Goal: Find specific page/section: Find specific page/section

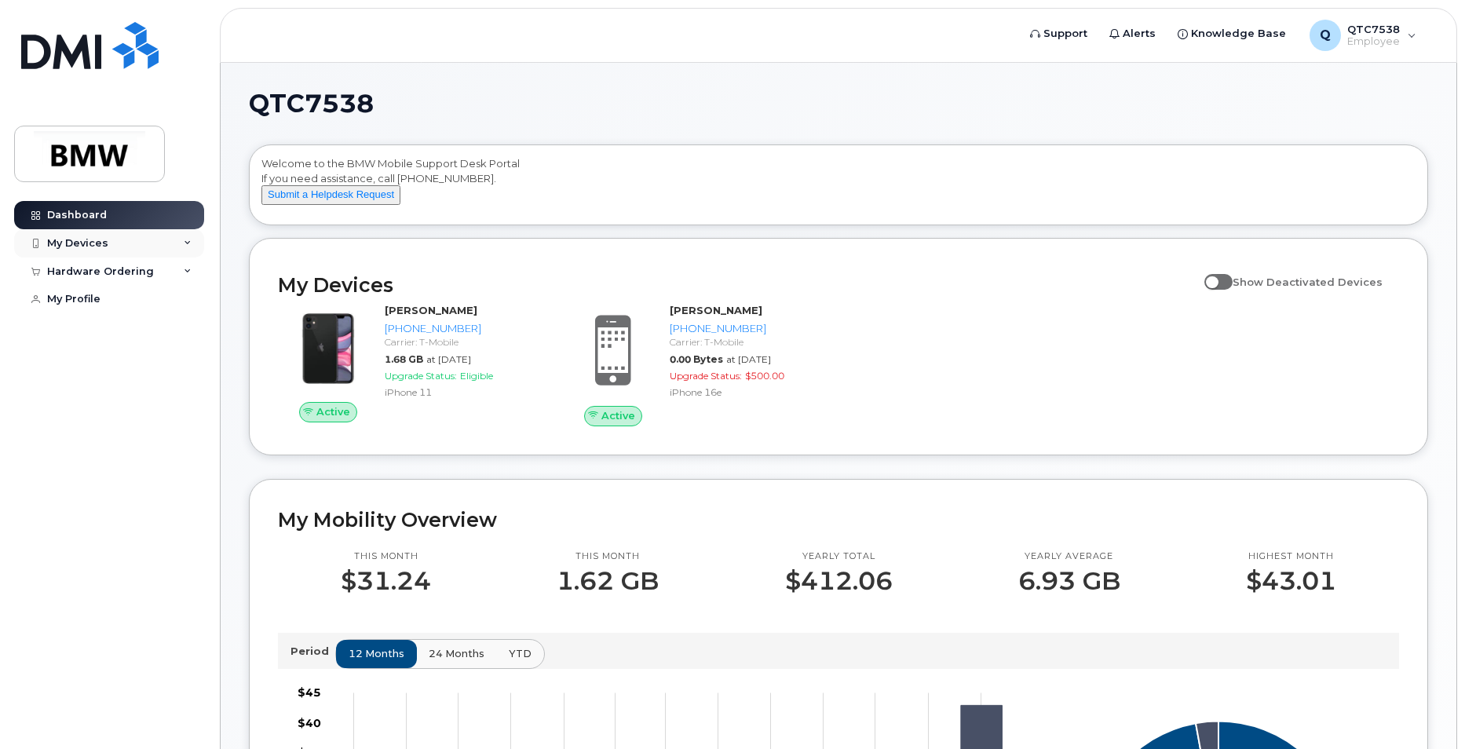
drag, startPoint x: 126, startPoint y: 239, endPoint x: 134, endPoint y: 239, distance: 8.6
click at [126, 239] on div "My Devices" at bounding box center [109, 243] width 190 height 28
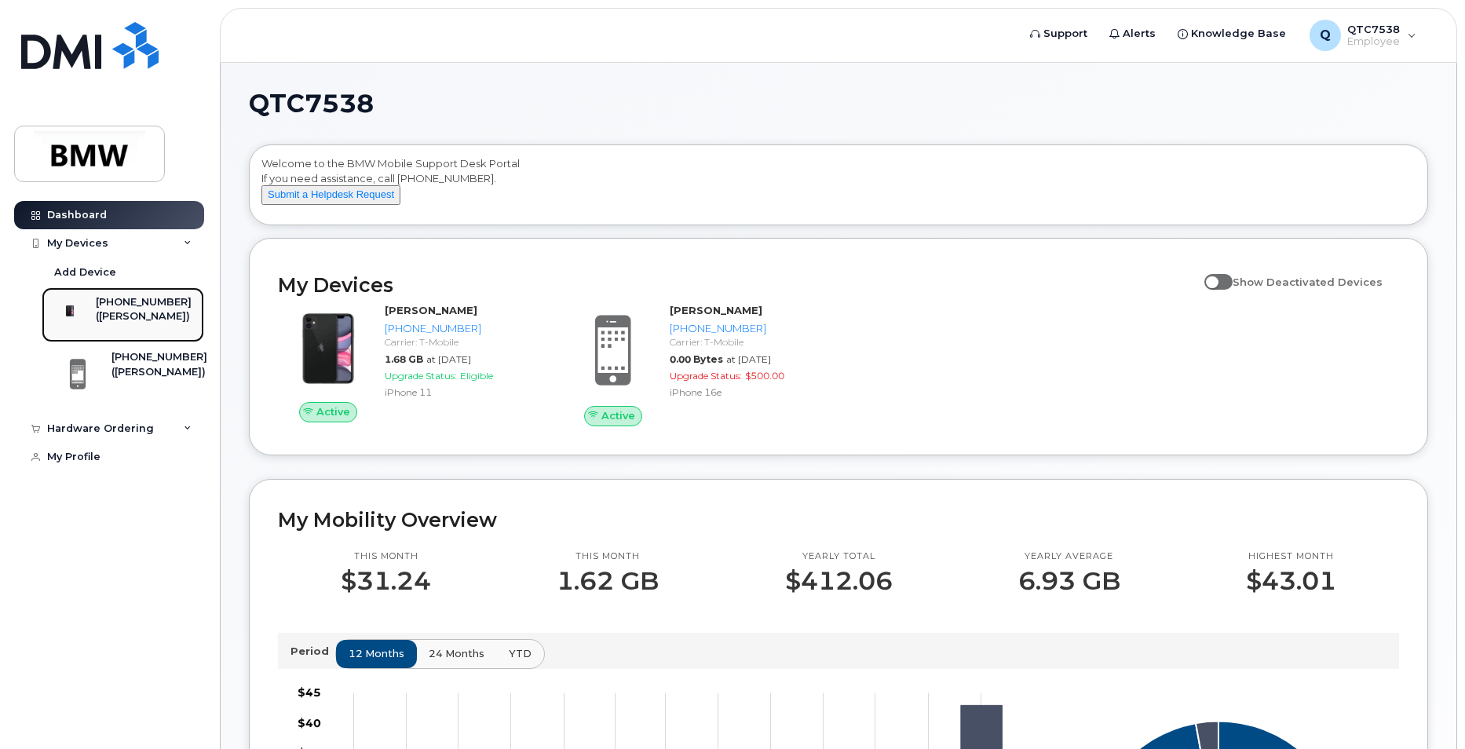
click at [135, 315] on div "([PERSON_NAME])" at bounding box center [144, 316] width 96 height 14
